Goal: Task Accomplishment & Management: Use online tool/utility

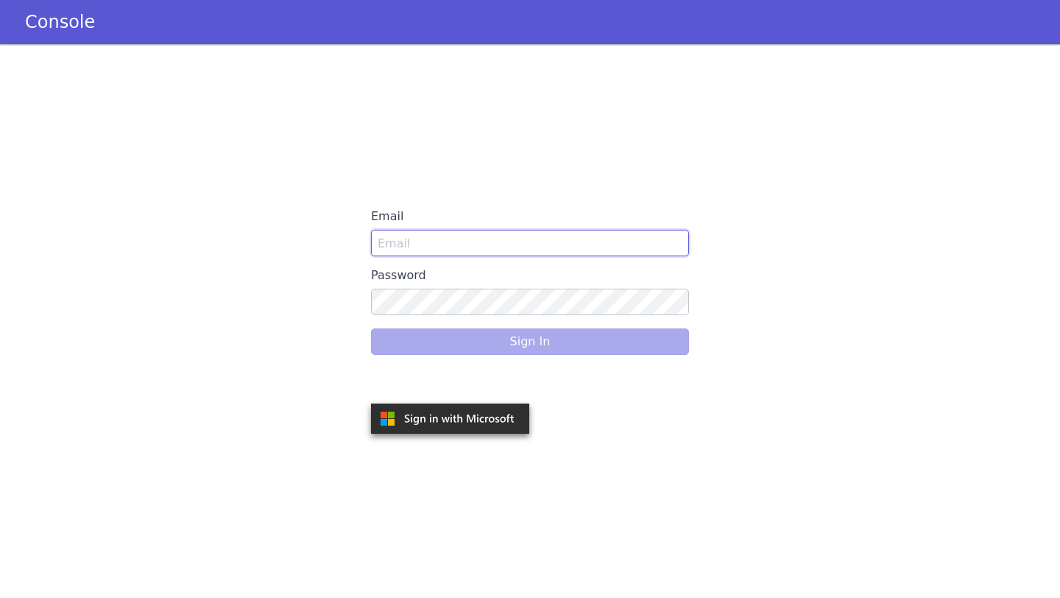
type input "[EMAIL_ADDRESS]"
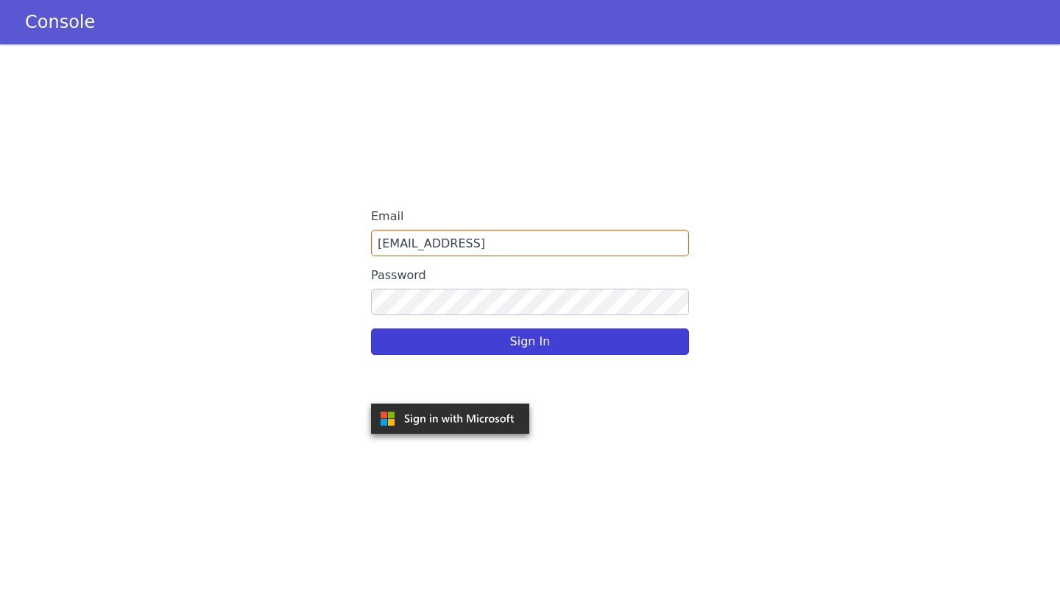
click at [618, 343] on div "Sign In" at bounding box center [530, 341] width 318 height 41
click at [524, 340] on button "Sign In" at bounding box center [530, 341] width 318 height 27
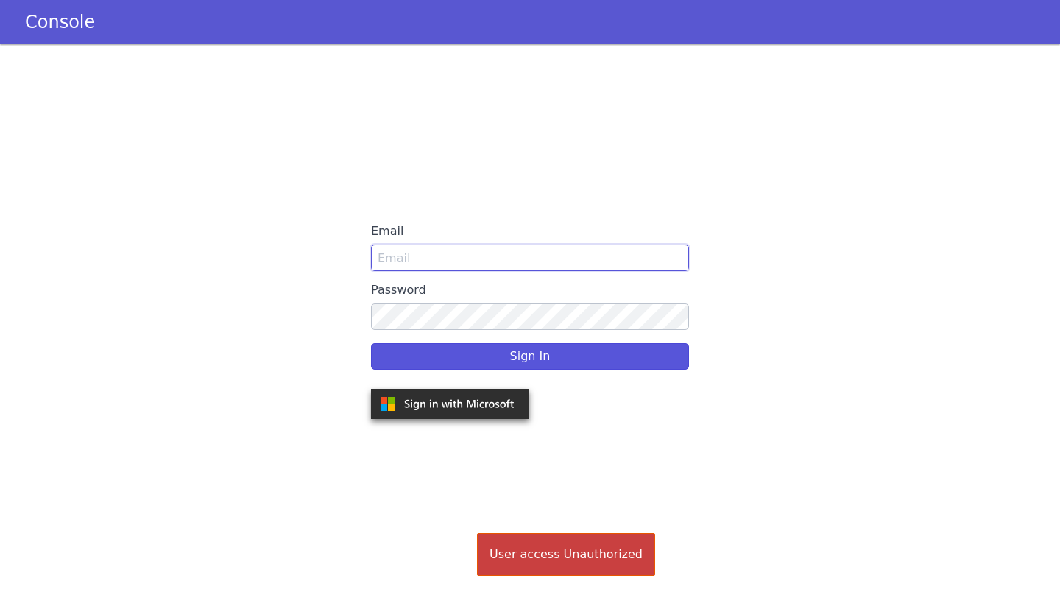
type input "[EMAIL_ADDRESS]"
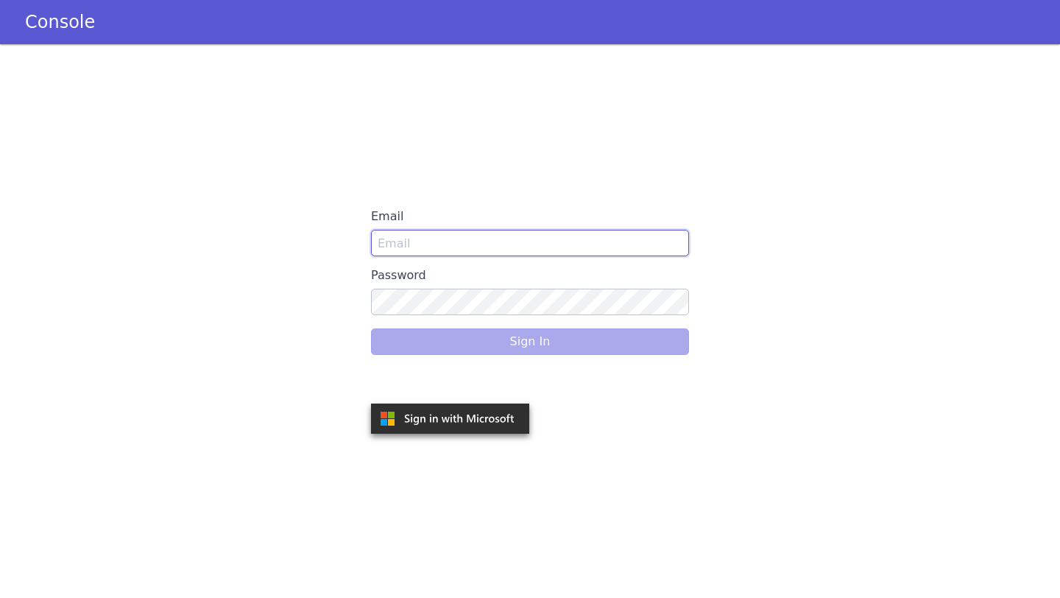
type input "dharithri.m@skit.ai"
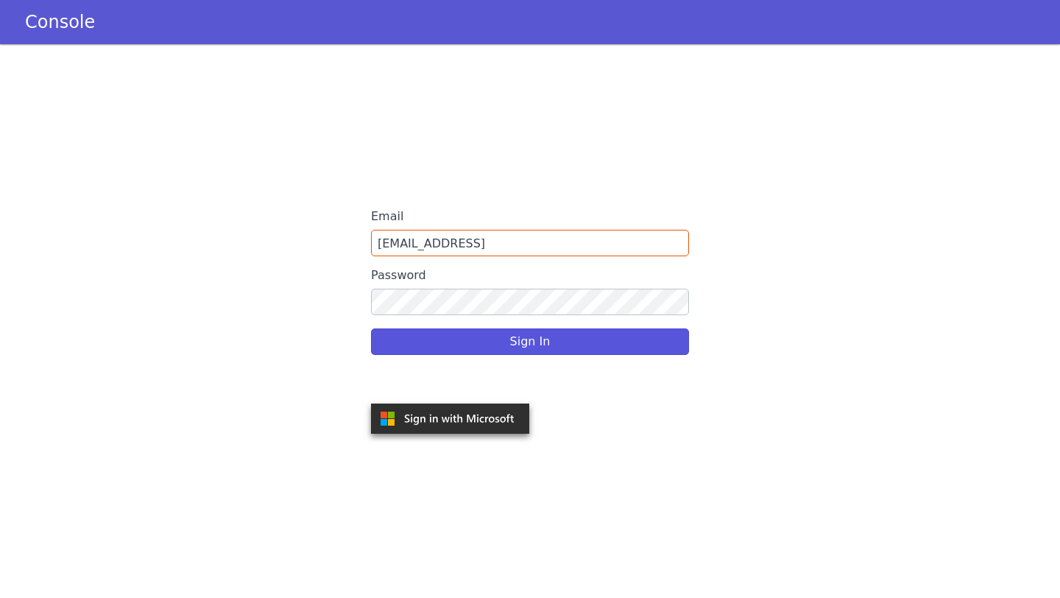
click at [515, 350] on div "Sign In" at bounding box center [530, 341] width 318 height 41
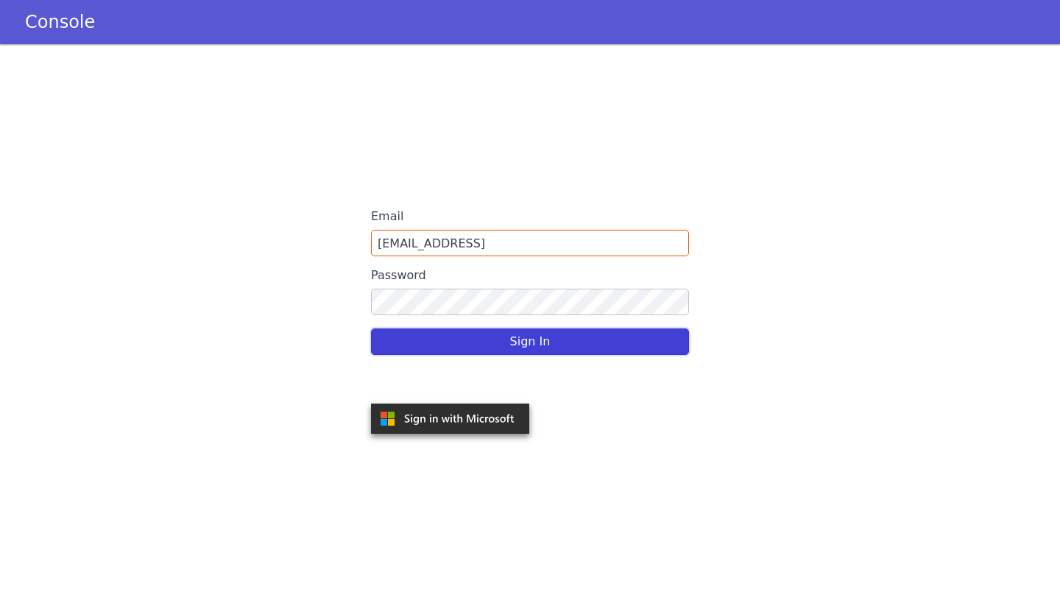
click at [515, 348] on button "Sign In" at bounding box center [530, 341] width 318 height 27
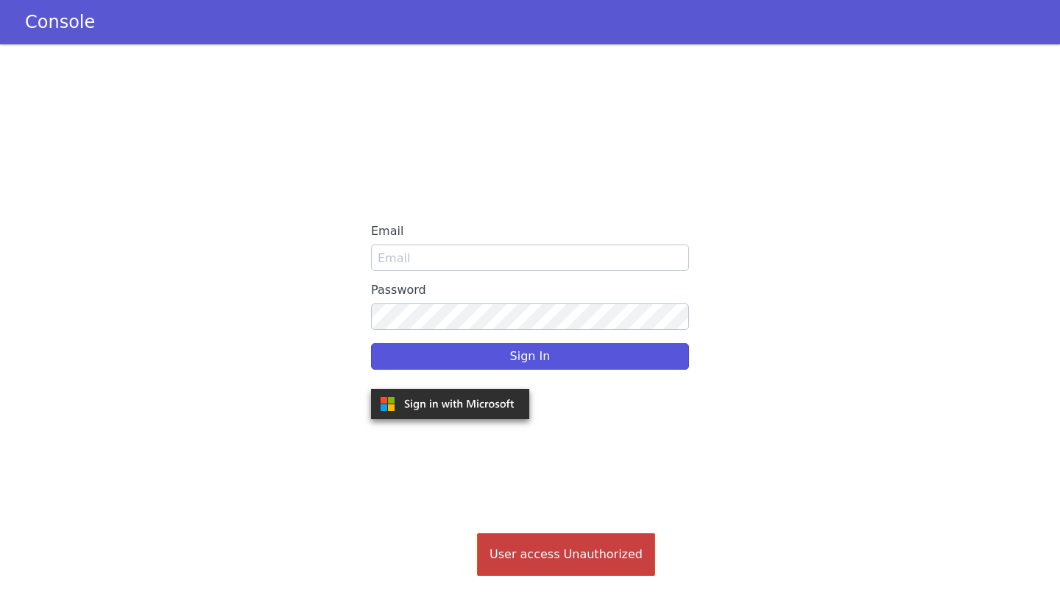
type input "[EMAIL_ADDRESS]"
